Goal: Task Accomplishment & Management: Complete application form

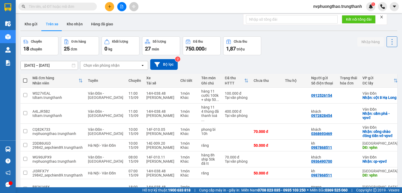
scroll to position [9, 0]
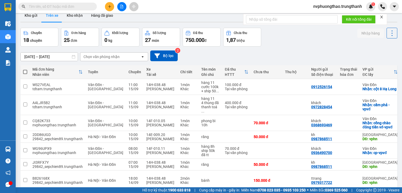
click at [27, 13] on div "Kết quả tìm kiếm ( 0 ) Bộ lọc No Data nvphuongthao.trungthanh 1" at bounding box center [201, 6] width 402 height 13
click at [31, 14] on button "Kho gửi" at bounding box center [30, 15] width 21 height 13
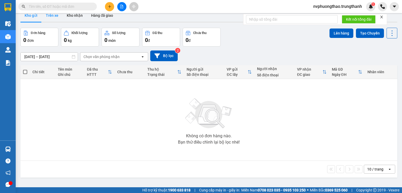
click at [53, 15] on button "Trên xe" at bounding box center [52, 15] width 21 height 13
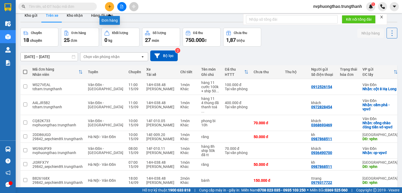
click at [111, 5] on icon "plus" at bounding box center [110, 7] width 4 height 4
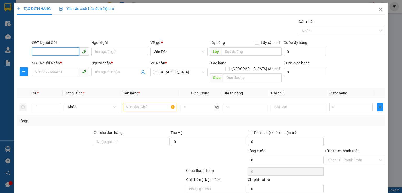
paste input "0397211219"
click at [35, 51] on input "0397211219" at bounding box center [55, 51] width 47 height 8
click at [37, 52] on input "0397211219" at bounding box center [55, 51] width 47 height 8
type input "0397211219"
click at [63, 61] on div "0397211219 - kih" at bounding box center [60, 62] width 50 height 6
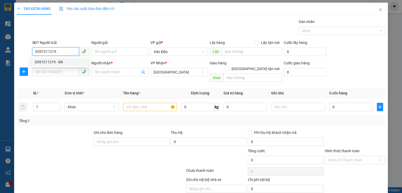
type input "kih"
checkbox input "true"
type input "cẩm phả - vpvđ"
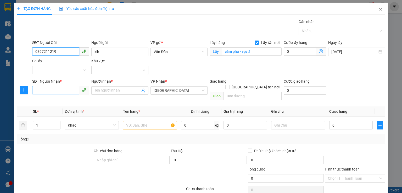
type input "0397211219"
click at [50, 89] on input "SĐT Người Nhận *" at bounding box center [55, 90] width 47 height 8
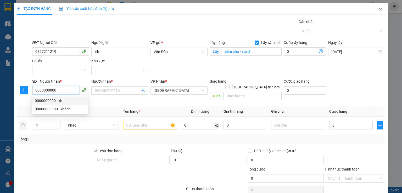
type input "00000000000"
click at [49, 102] on div "00000000000 - khách" at bounding box center [60, 101] width 50 height 6
type input "khách"
type input "hn"
type input "00000000000"
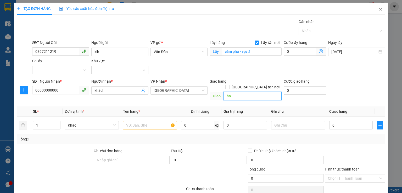
click at [224, 92] on input "hn" at bounding box center [253, 96] width 58 height 8
type input "vphn"
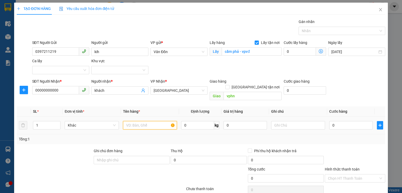
click at [139, 121] on input "text" at bounding box center [150, 125] width 54 height 8
type input "răng 14h"
click at [351, 121] on input "0" at bounding box center [350, 125] width 43 height 8
type input "5"
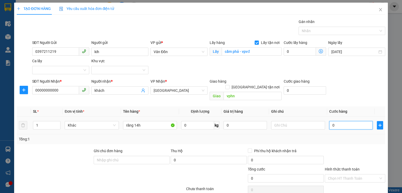
type input "5"
type input "50"
type input "50.000"
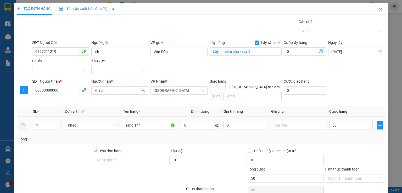
type input "50.000"
click at [340, 136] on div "Tổng: 1" at bounding box center [201, 139] width 369 height 10
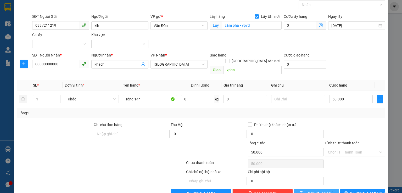
click at [320, 189] on button "[PERSON_NAME]" at bounding box center [316, 193] width 45 height 8
checkbox input "false"
type input "0"
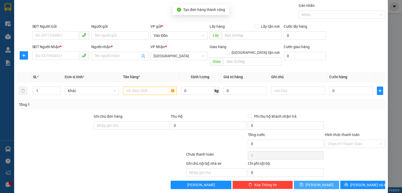
scroll to position [0, 0]
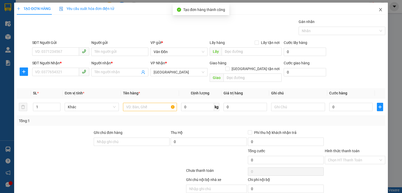
click at [379, 12] on span "Close" at bounding box center [380, 10] width 15 height 15
